Goal: Task Accomplishment & Management: Complete application form

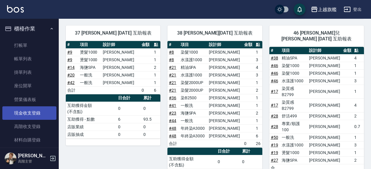
click at [36, 112] on link "現金收支登錄" at bounding box center [29, 114] width 54 height 14
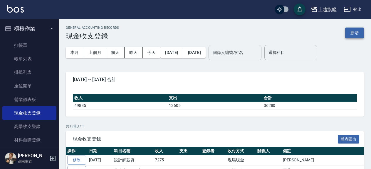
click at [352, 36] on button "新增" at bounding box center [354, 33] width 19 height 11
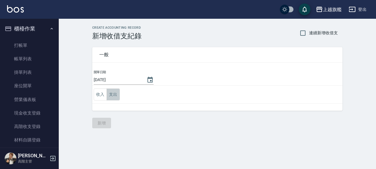
click at [113, 95] on button "支出" at bounding box center [113, 95] width 13 height 12
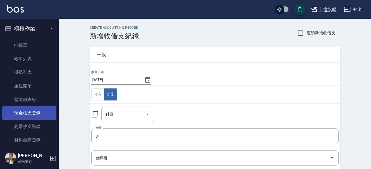
click at [28, 109] on link "現金收支登錄" at bounding box center [29, 114] width 54 height 14
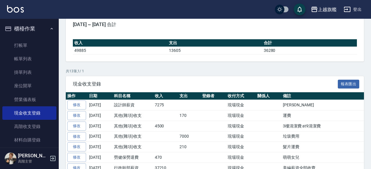
scroll to position [63, 0]
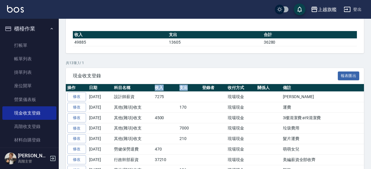
drag, startPoint x: 153, startPoint y: 88, endPoint x: 194, endPoint y: 85, distance: 40.6
click at [194, 85] on tr "操作 日期 科目名稱 收入 支出 登錄者 收付方式 關係人 備註" at bounding box center [257, 88] width 382 height 8
click at [222, 137] on td at bounding box center [214, 139] width 26 height 11
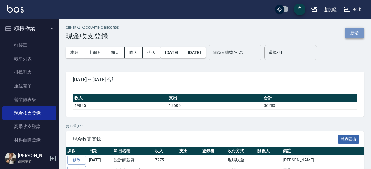
click at [352, 34] on button "新增" at bounding box center [354, 33] width 19 height 11
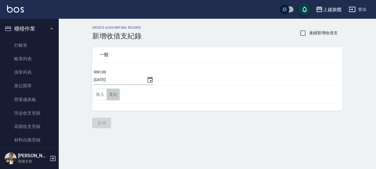
click at [115, 95] on button "支出" at bounding box center [113, 95] width 13 height 12
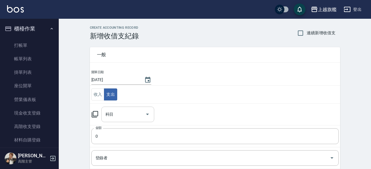
click at [117, 108] on div "科目" at bounding box center [127, 115] width 53 height 16
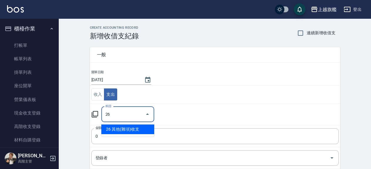
click at [127, 128] on li "26 其他(雜項)收支" at bounding box center [127, 130] width 53 height 10
type input "26 其他(雜項)收支"
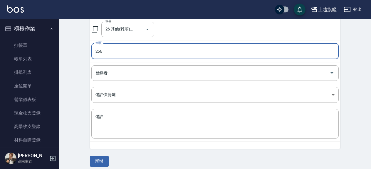
scroll to position [90, 0]
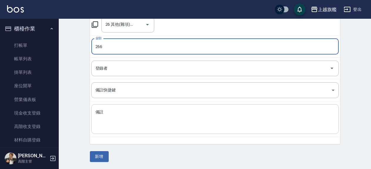
type input "266"
click at [119, 110] on textarea "備註" at bounding box center [214, 120] width 239 height 20
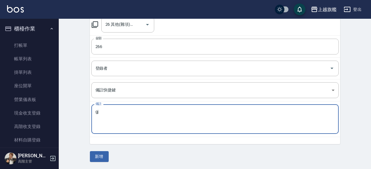
type textarea "g"
type textarea "水果"
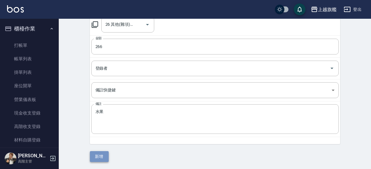
click at [105, 160] on button "新增" at bounding box center [99, 157] width 19 height 11
